Goal: Information Seeking & Learning: Learn about a topic

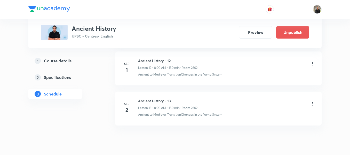
scroll to position [779, 0]
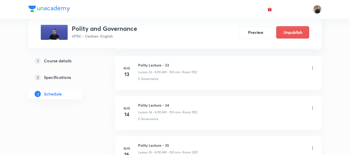
scroll to position [1778, 0]
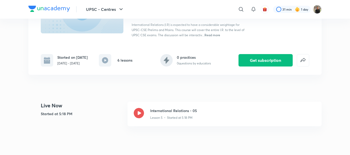
scroll to position [69, 0]
click at [134, 113] on icon at bounding box center [139, 112] width 10 height 10
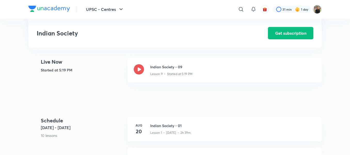
scroll to position [109, 0]
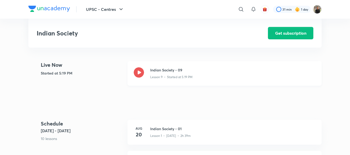
click at [136, 72] on icon at bounding box center [139, 72] width 10 height 10
